Goal: Task Accomplishment & Management: Manage account settings

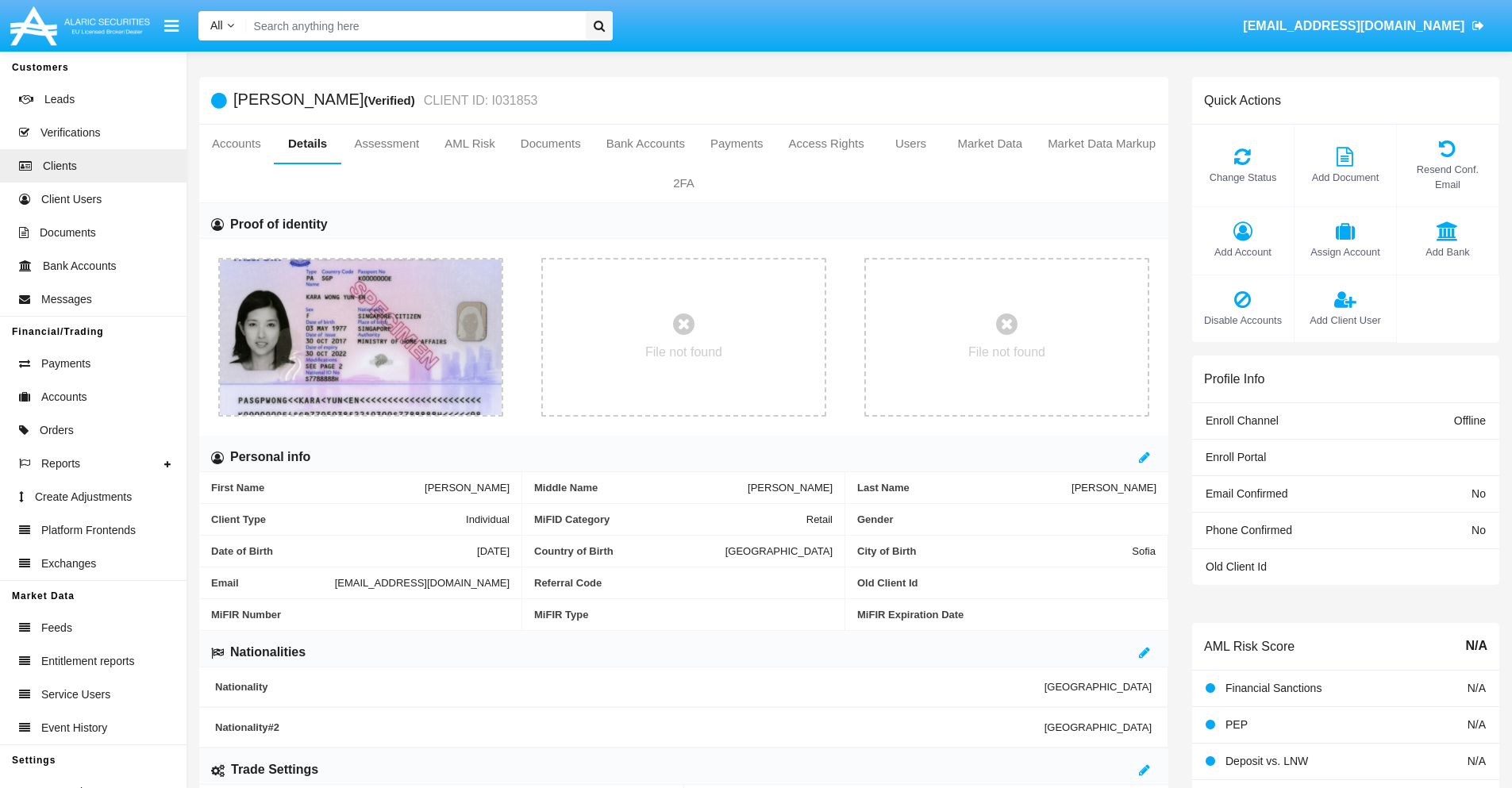
click at [1242, 252] on span "Add Account" at bounding box center [1242, 251] width 85 height 15
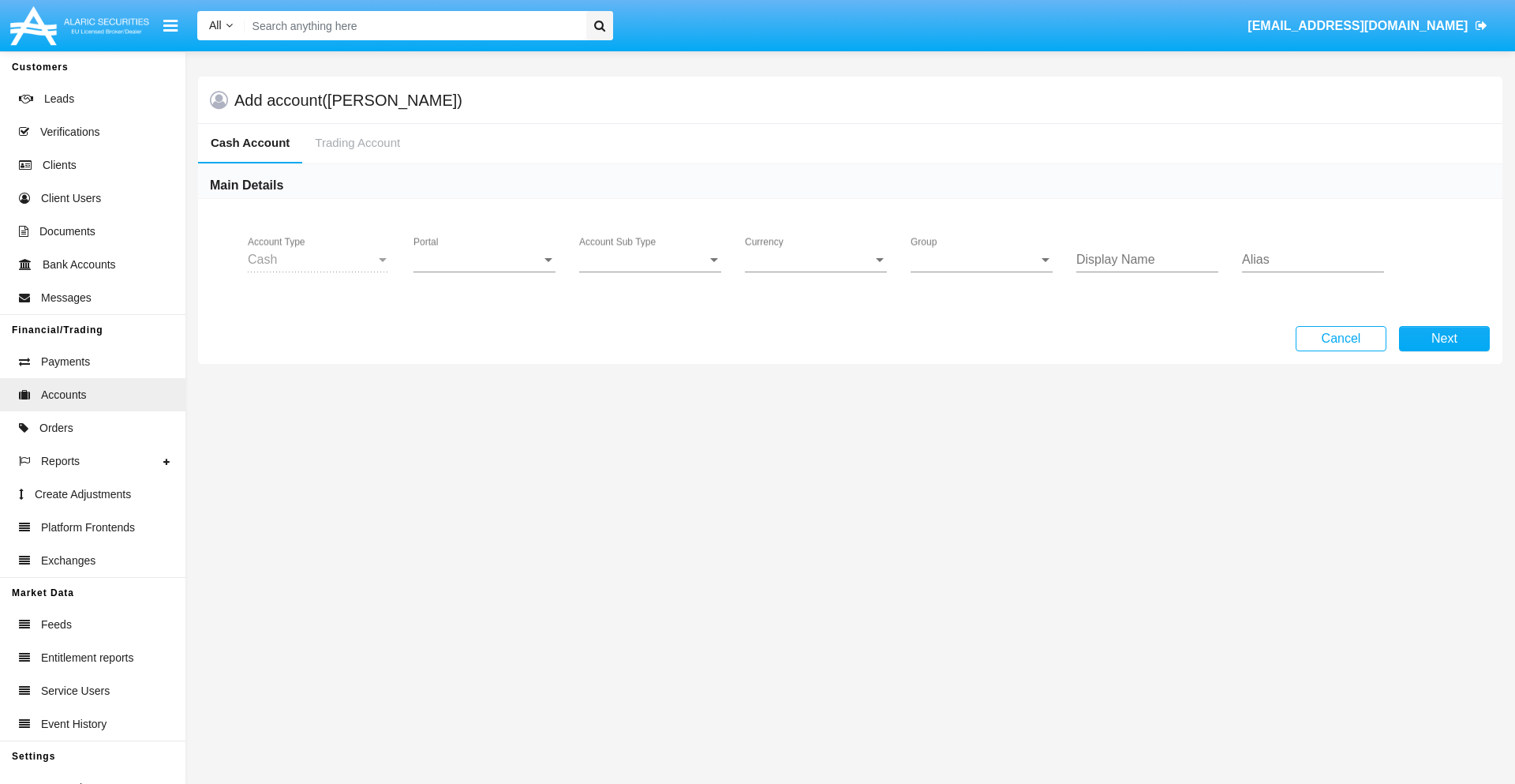
click at [485, 260] on span "Portal" at bounding box center [477, 259] width 128 height 15
click at [486, 423] on span "Alaric Fund Portal" at bounding box center [486, 423] width 146 height 38
click at [650, 260] on span "Account Sub Type" at bounding box center [643, 259] width 128 height 15
click at [650, 271] on span "Fund Cash" at bounding box center [637, 271] width 117 height 38
click at [982, 260] on span "Group" at bounding box center [975, 259] width 128 height 15
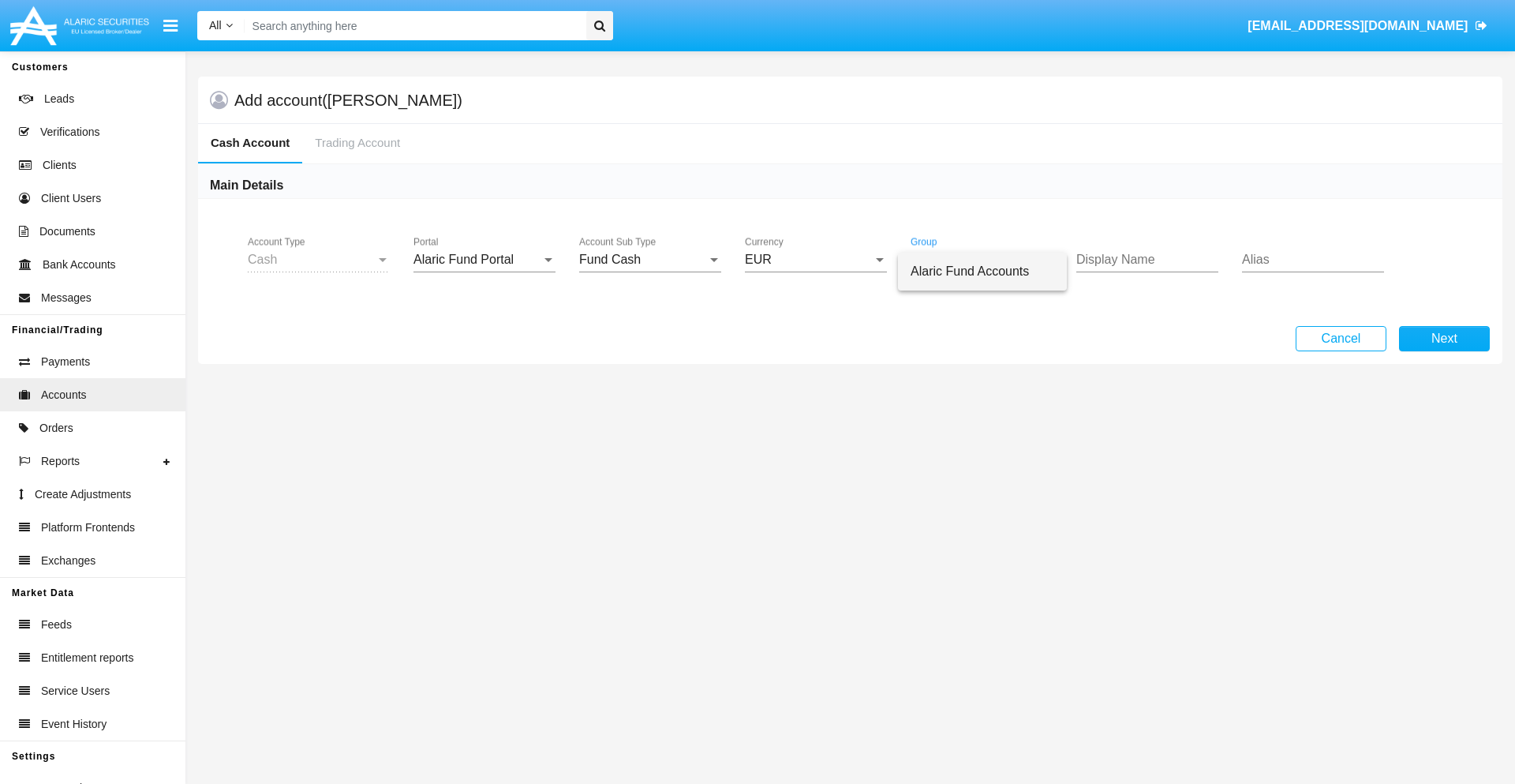
click at [982, 271] on span "Alaric Fund Accounts" at bounding box center [982, 271] width 143 height 38
type input "lavender"
type input "cyan"
click at [1445, 339] on button "Next" at bounding box center [1445, 338] width 91 height 25
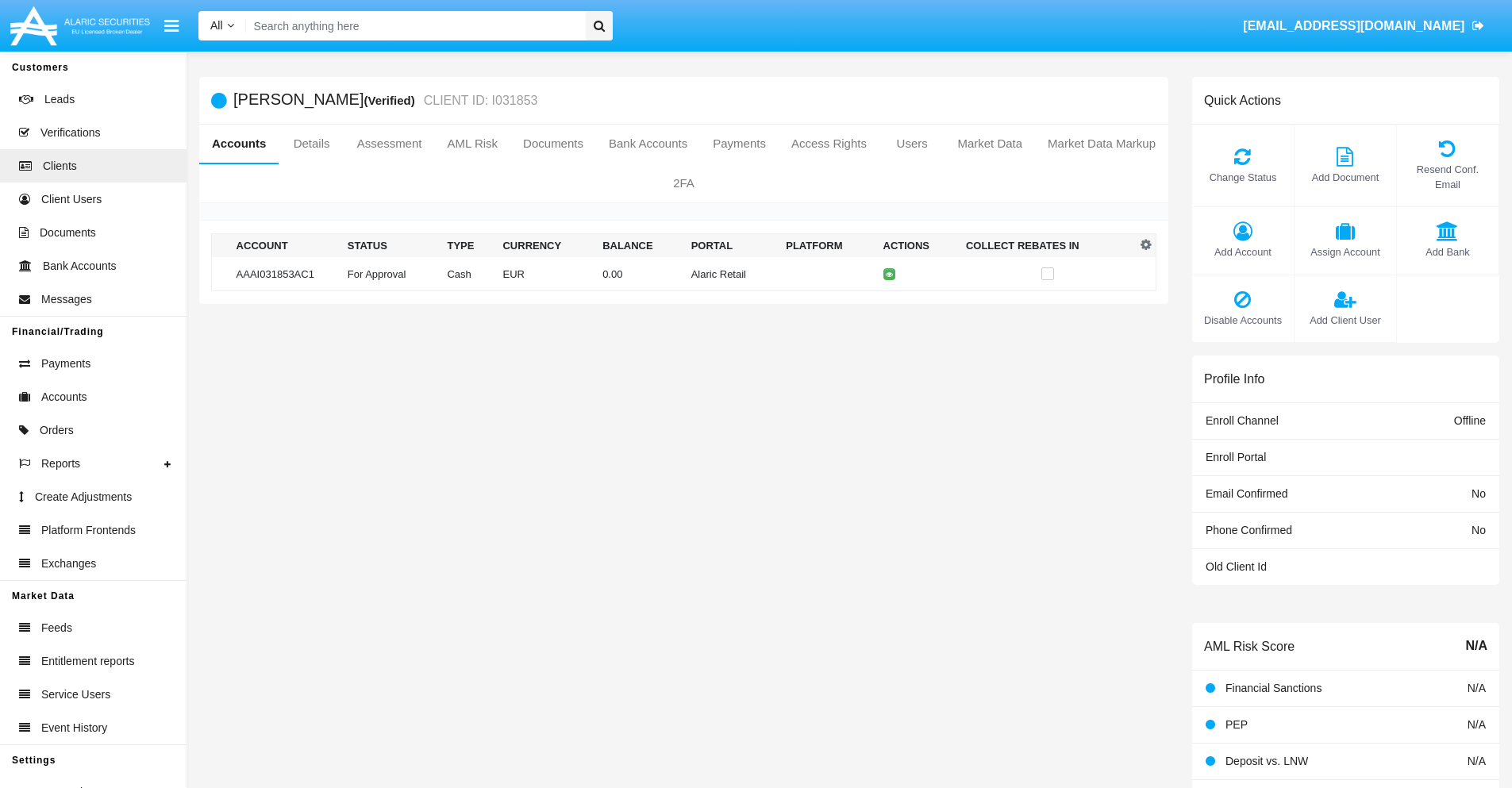
click at [685, 273] on td "Alaric Retail" at bounding box center [732, 274] width 95 height 34
click at [1242, 177] on span "Change Status" at bounding box center [1242, 177] width 85 height 15
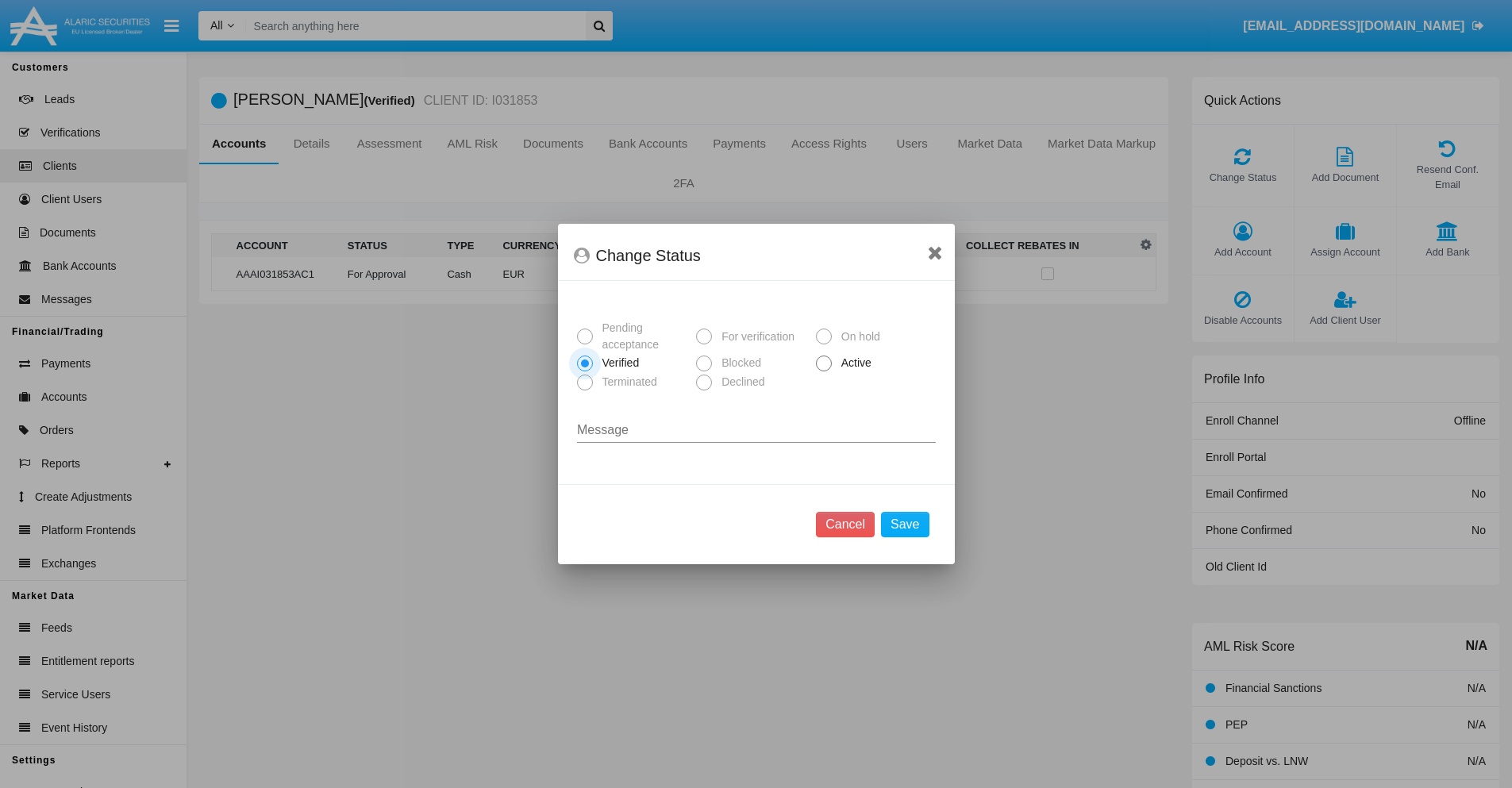
click at [853, 362] on span "Active" at bounding box center [853, 362] width 44 height 16
click at [824, 372] on input "Active" at bounding box center [823, 372] width 1 height 1
radio input "true"
click at [905, 524] on button "Save" at bounding box center [904, 523] width 47 height 25
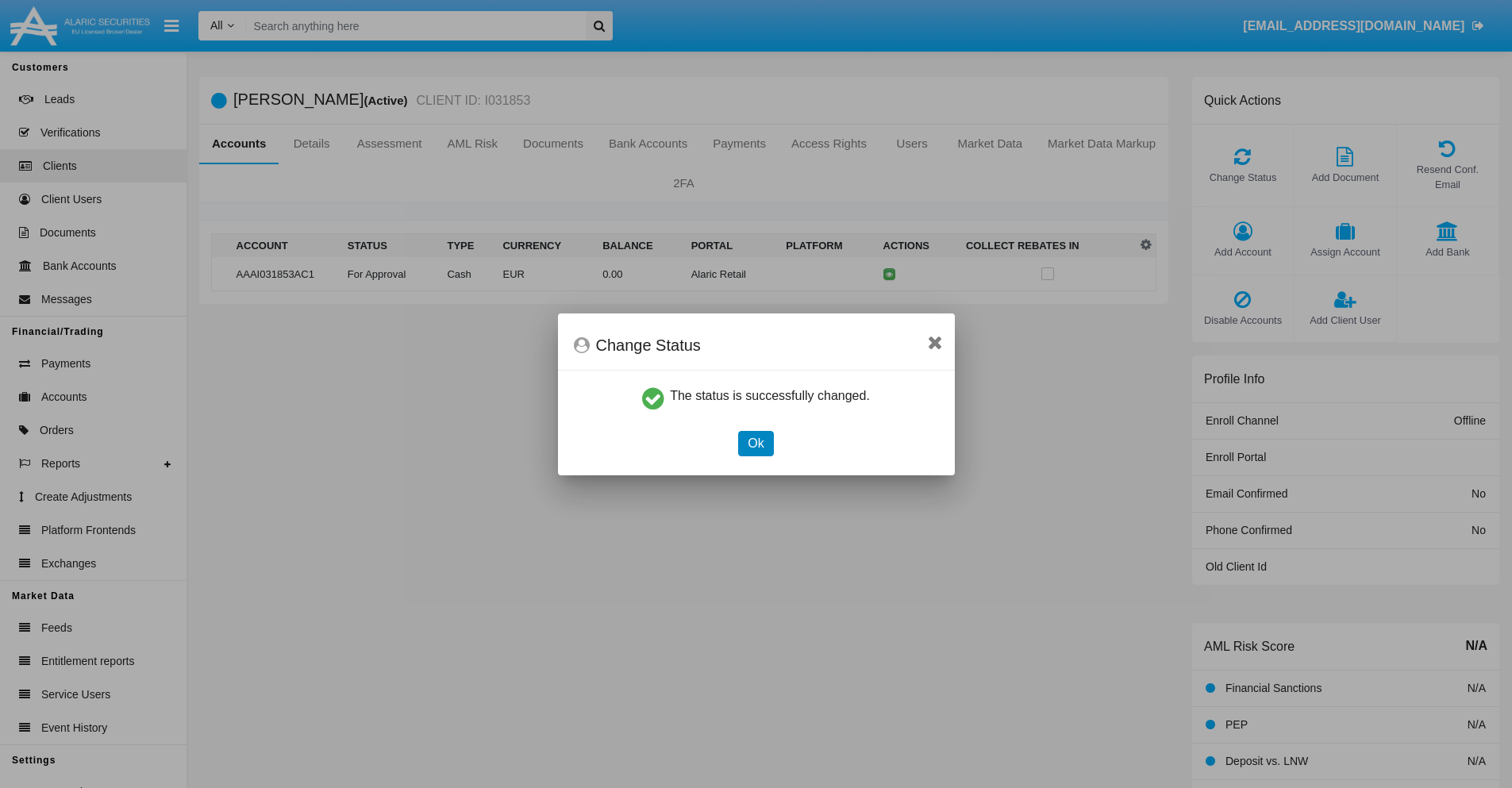
click at [756, 442] on button "Ok" at bounding box center [756, 443] width 35 height 25
